Goal: Information Seeking & Learning: Find specific page/section

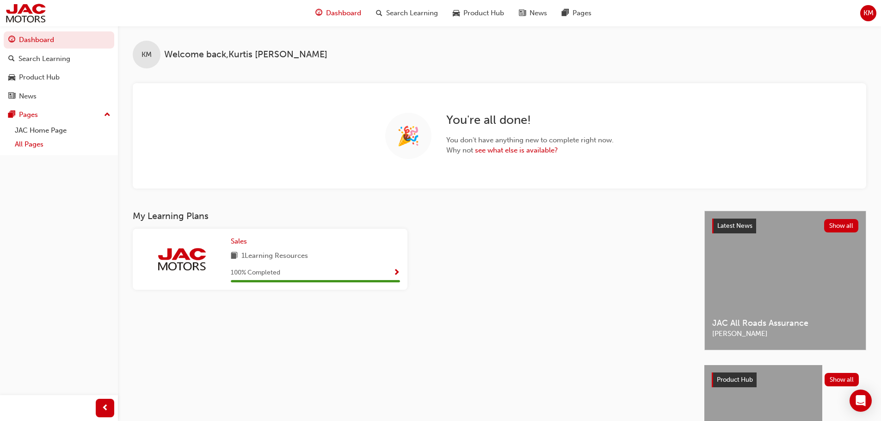
click at [57, 143] on link "All Pages" at bounding box center [62, 144] width 103 height 14
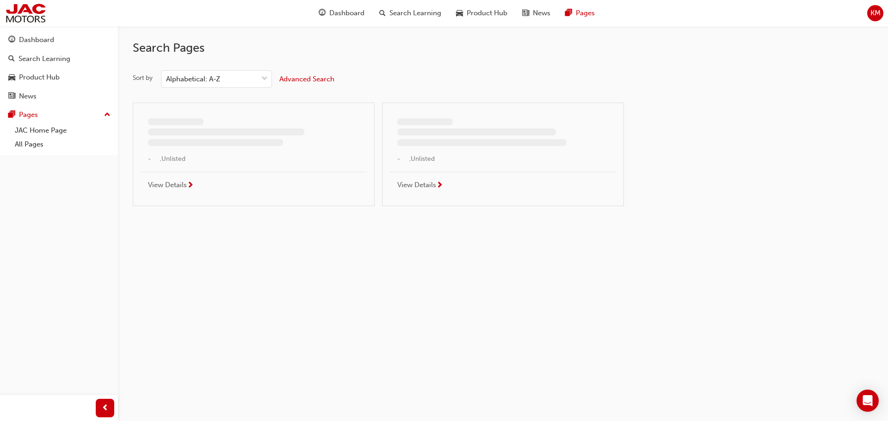
click at [243, 92] on div "Sort by Alphabetical: A-Z Advanced Search - , Unlisted View Details - , Unliste…" at bounding box center [503, 142] width 741 height 144
click at [245, 77] on div "Alphabetical: A-Z" at bounding box center [209, 79] width 96 height 16
click at [167, 77] on input "Sort by Alphabetical: A-Z" at bounding box center [166, 79] width 1 height 8
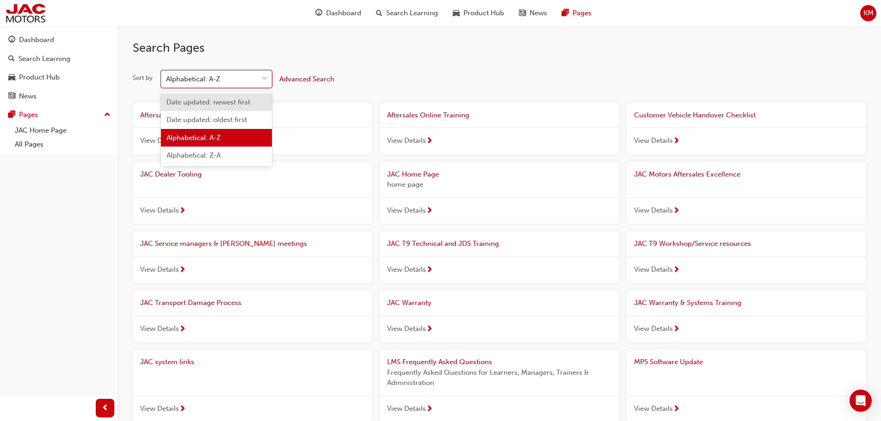
click at [230, 97] on div "Date updated: newest first" at bounding box center [216, 102] width 111 height 18
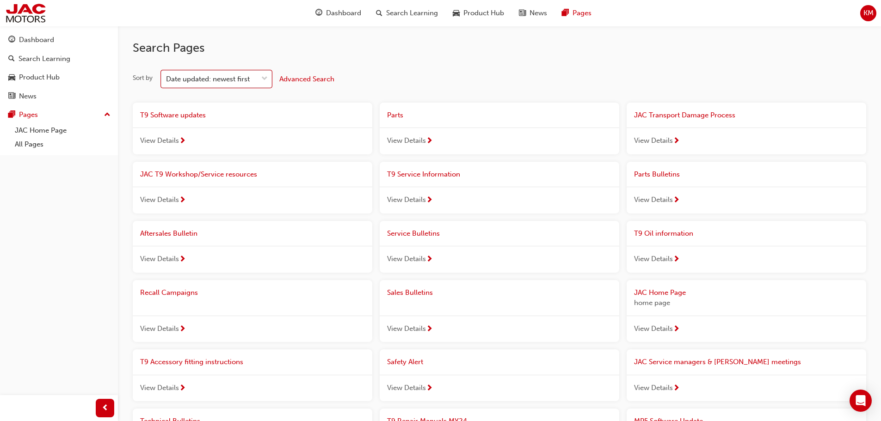
click at [264, 131] on div "View Details" at bounding box center [253, 141] width 240 height 27
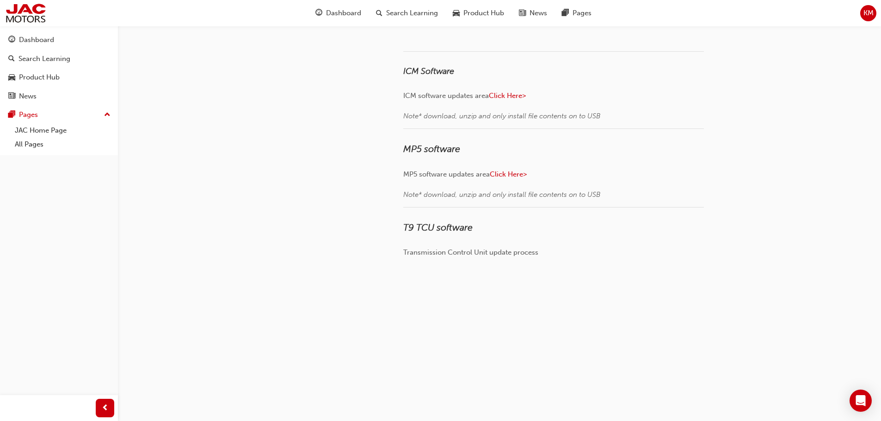
scroll to position [154, 0]
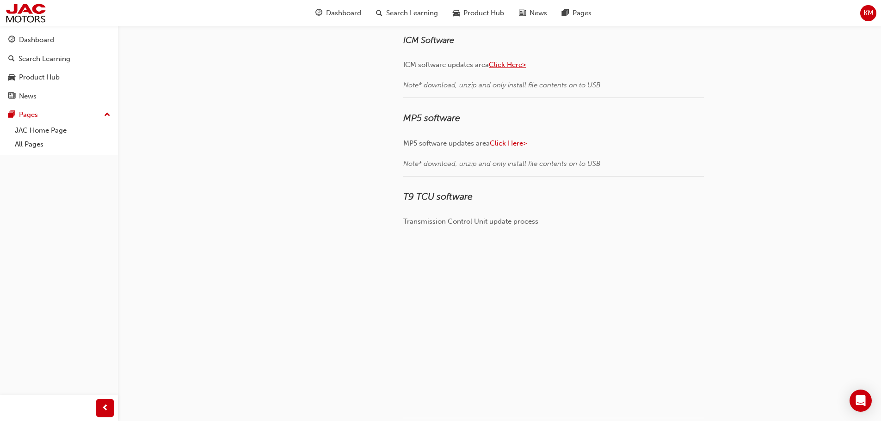
click at [508, 69] on span "Click Here>" at bounding box center [507, 65] width 37 height 8
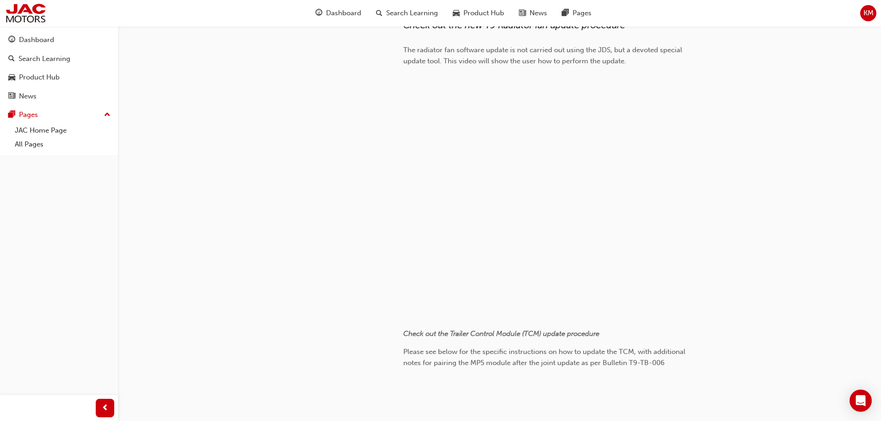
scroll to position [733, 0]
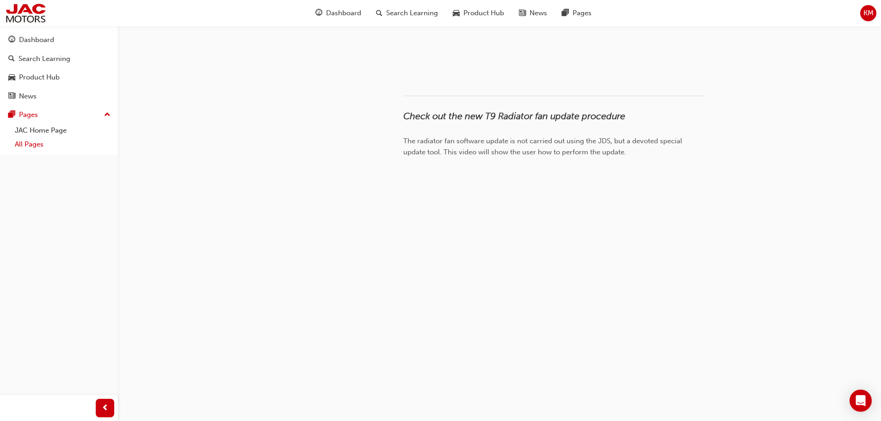
click at [43, 145] on link "All Pages" at bounding box center [62, 144] width 103 height 14
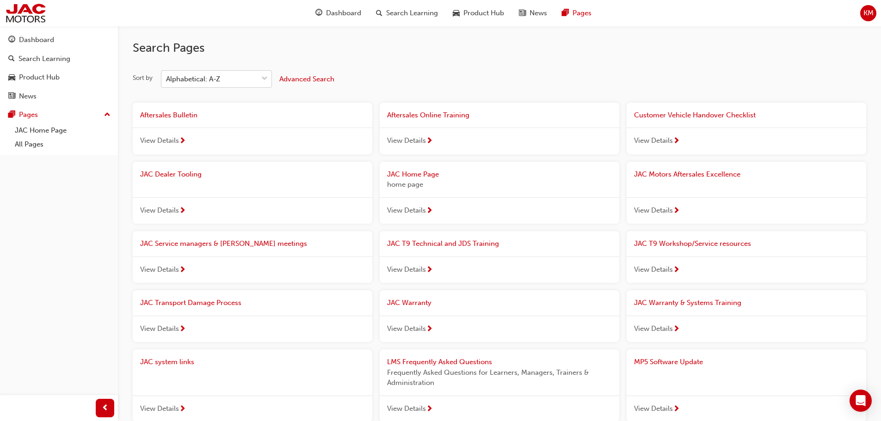
click at [227, 84] on div "Alphabetical: A-Z" at bounding box center [209, 79] width 96 height 16
click at [167, 83] on input "Sort by Alphabetical: A-Z" at bounding box center [166, 79] width 1 height 8
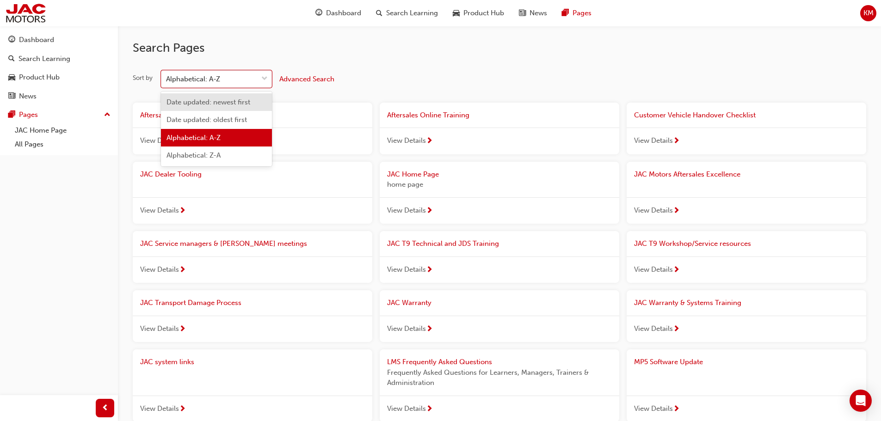
click at [230, 109] on div "Date updated: newest first" at bounding box center [216, 102] width 111 height 18
